Goal: Information Seeking & Learning: Learn about a topic

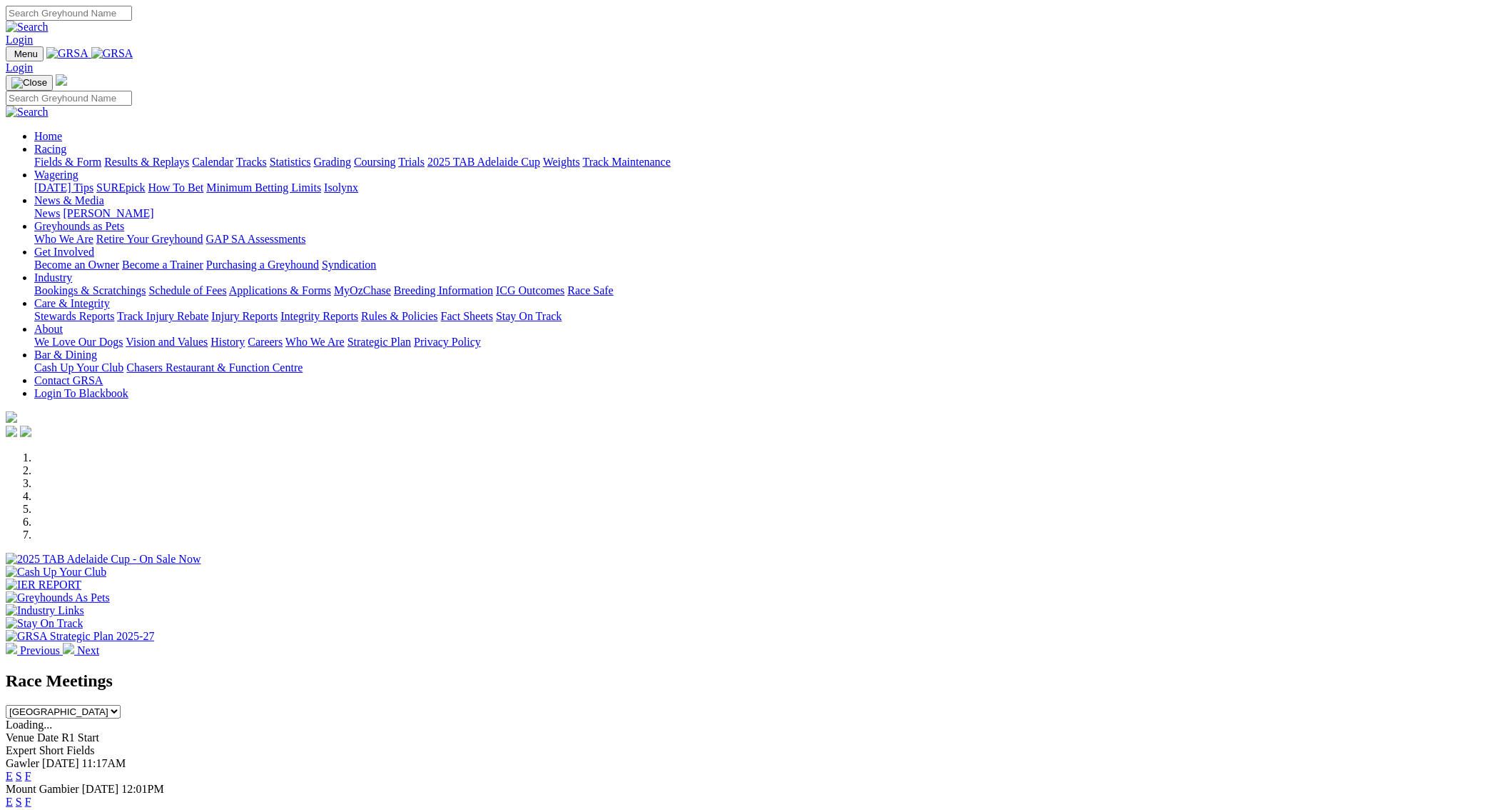
click at [32, 795] on link "F" at bounding box center [28, 801] width 7 height 12
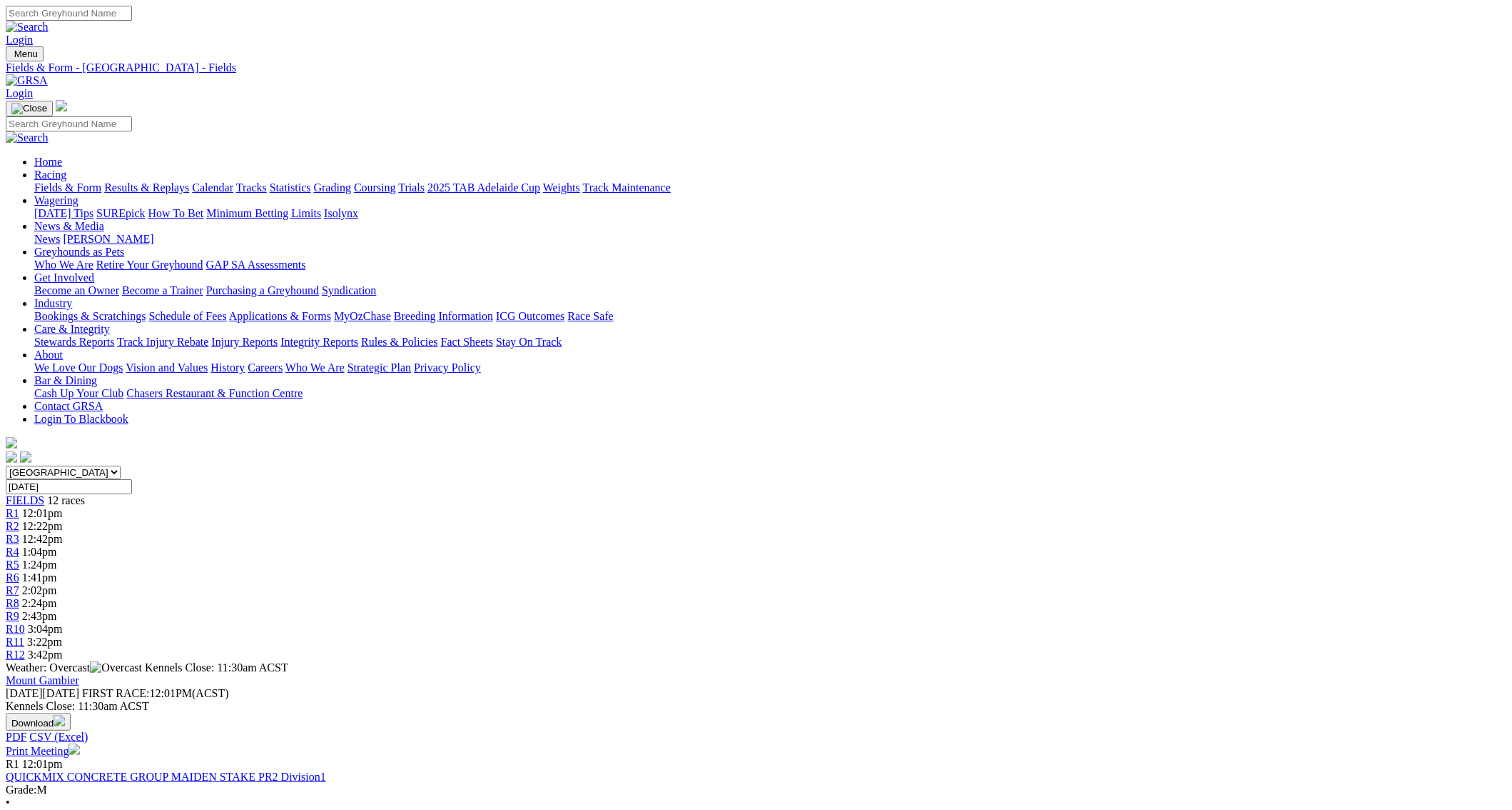
click at [101, 182] on link "Fields & Form" at bounding box center [68, 187] width 67 height 12
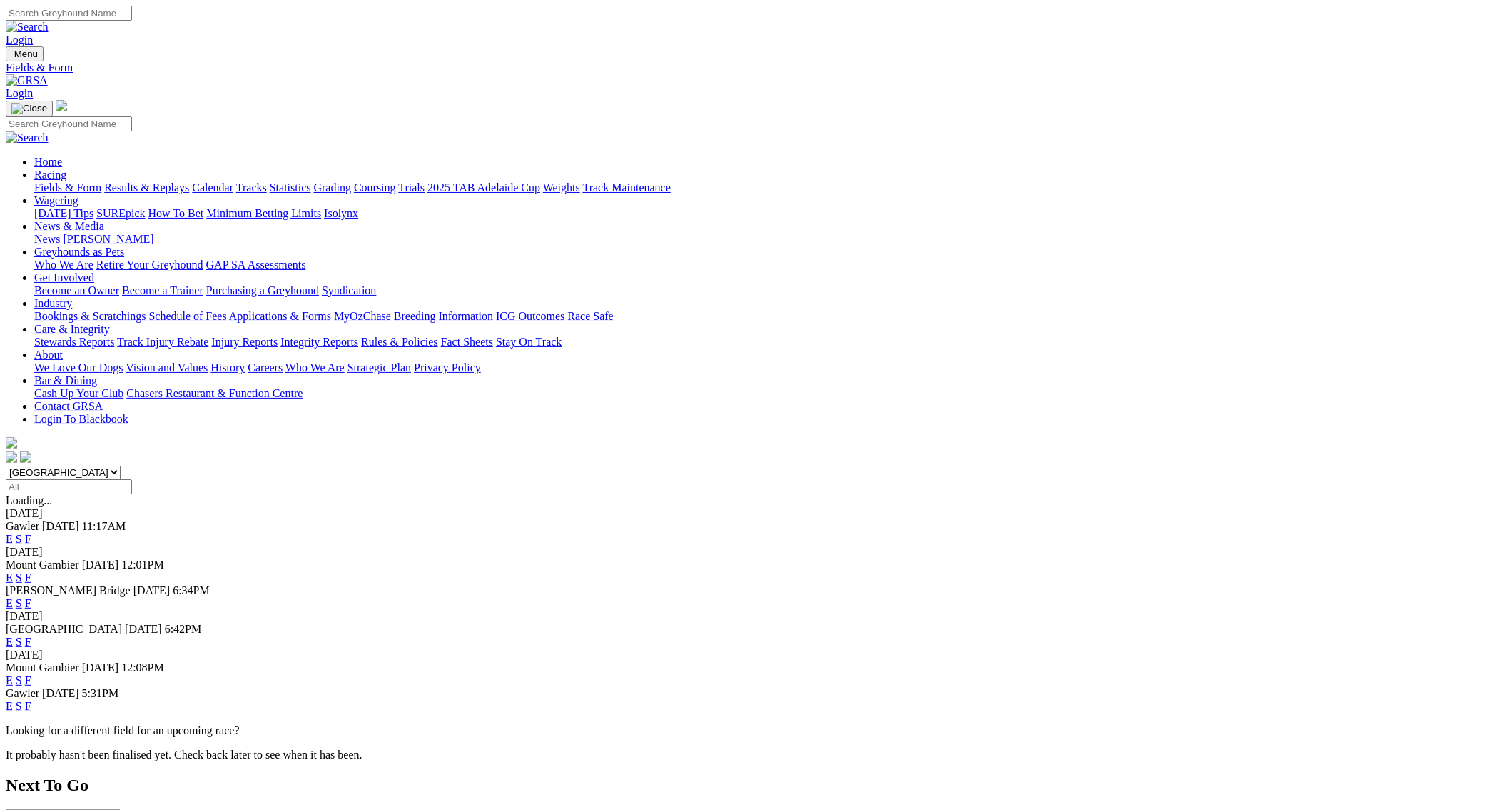
click at [32, 636] on link "F" at bounding box center [28, 641] width 7 height 12
